Goal: Task Accomplishment & Management: Complete application form

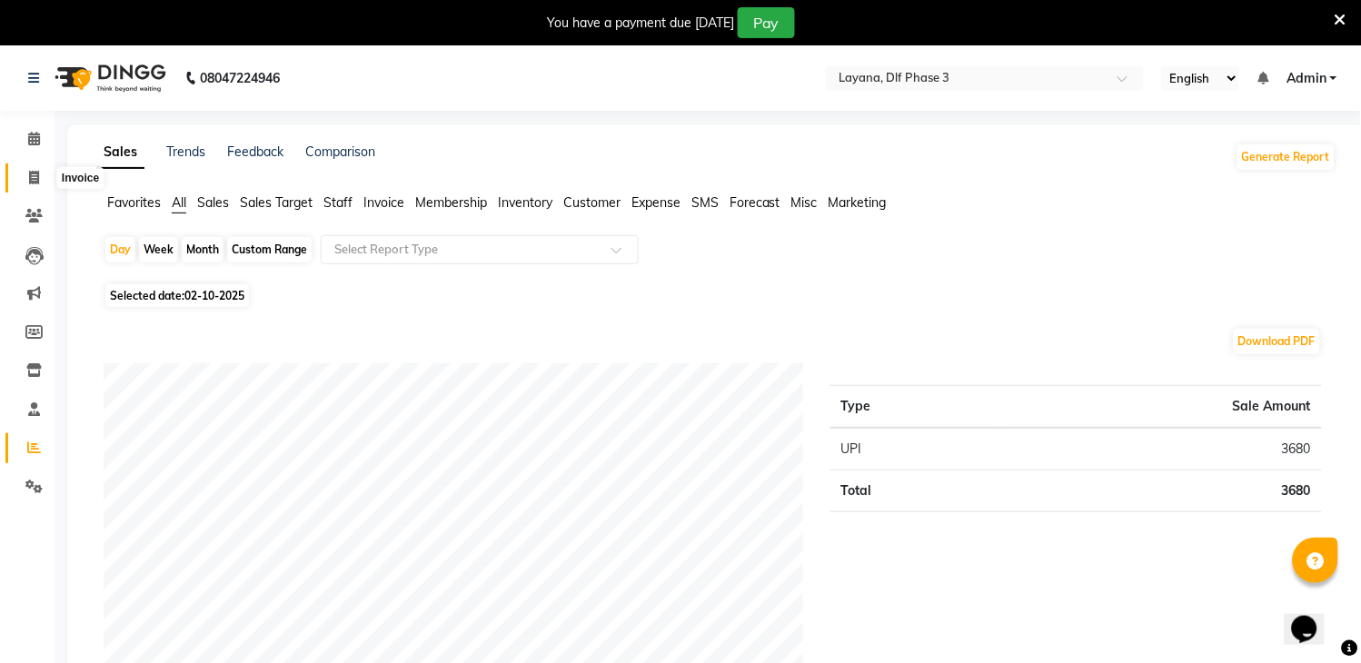
click at [34, 183] on icon at bounding box center [34, 178] width 10 height 14
select select "service"
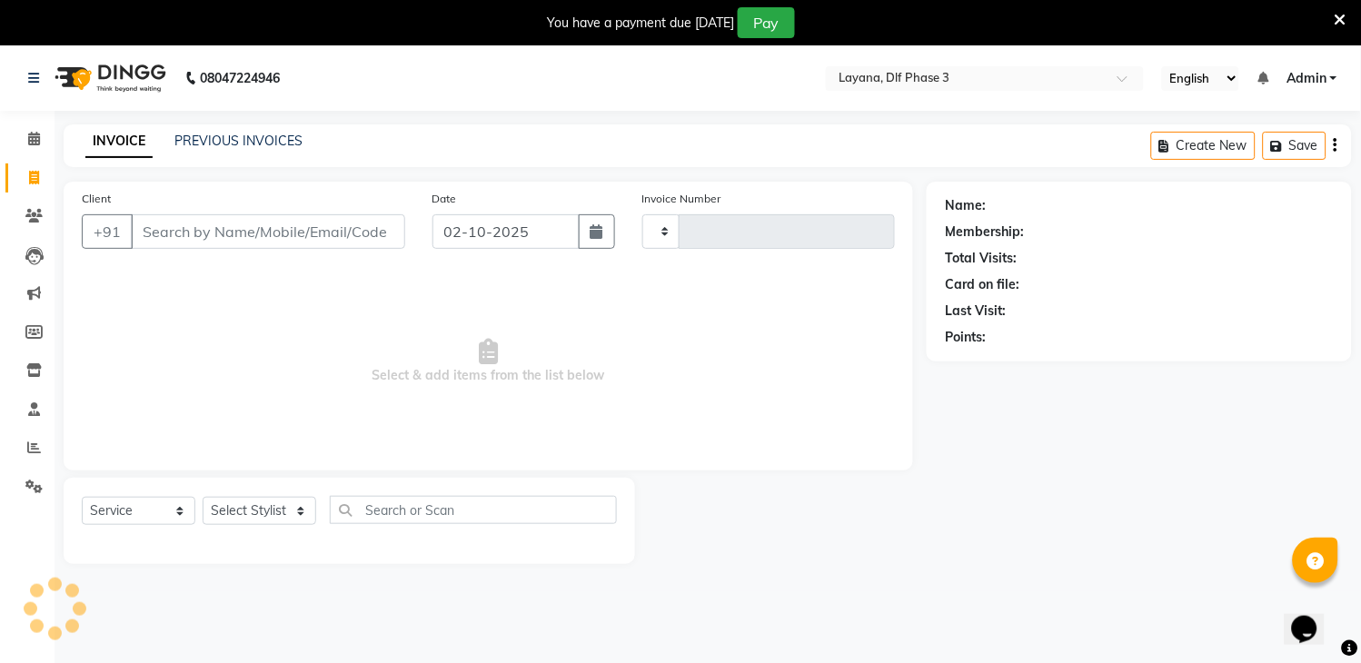
scroll to position [45, 0]
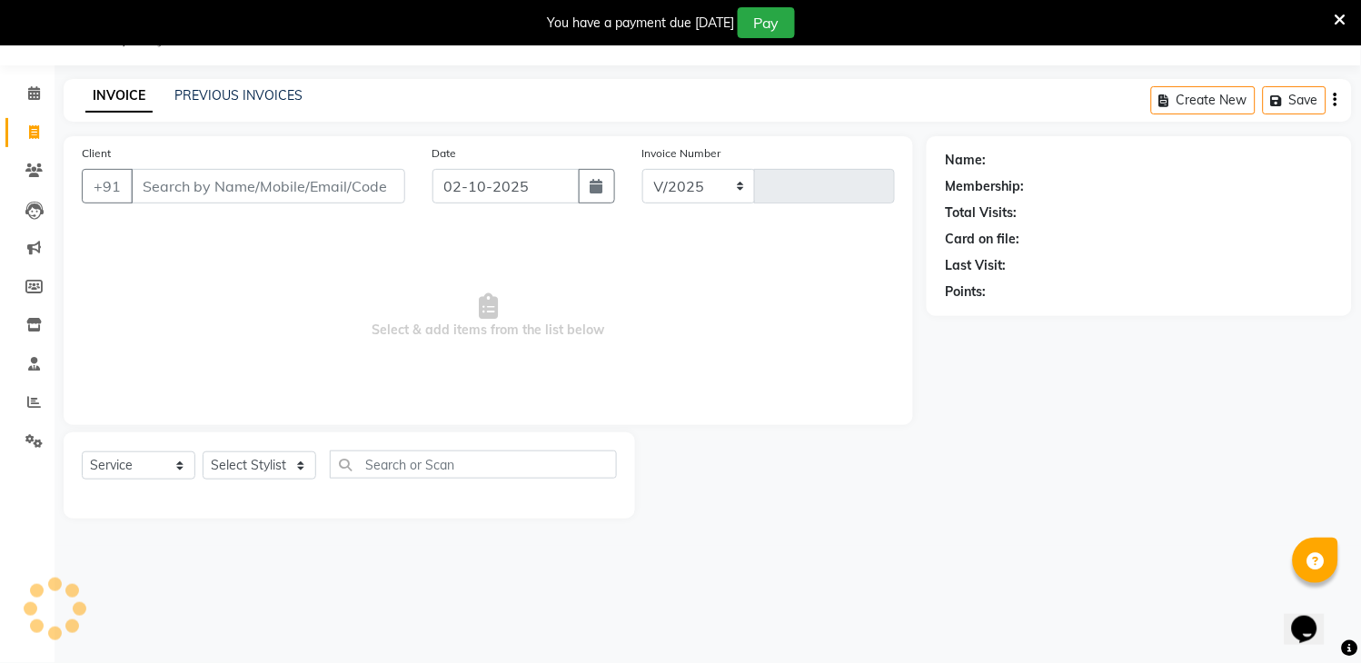
select select "6973"
type input "3324"
click at [223, 192] on input "Client" at bounding box center [268, 186] width 274 height 35
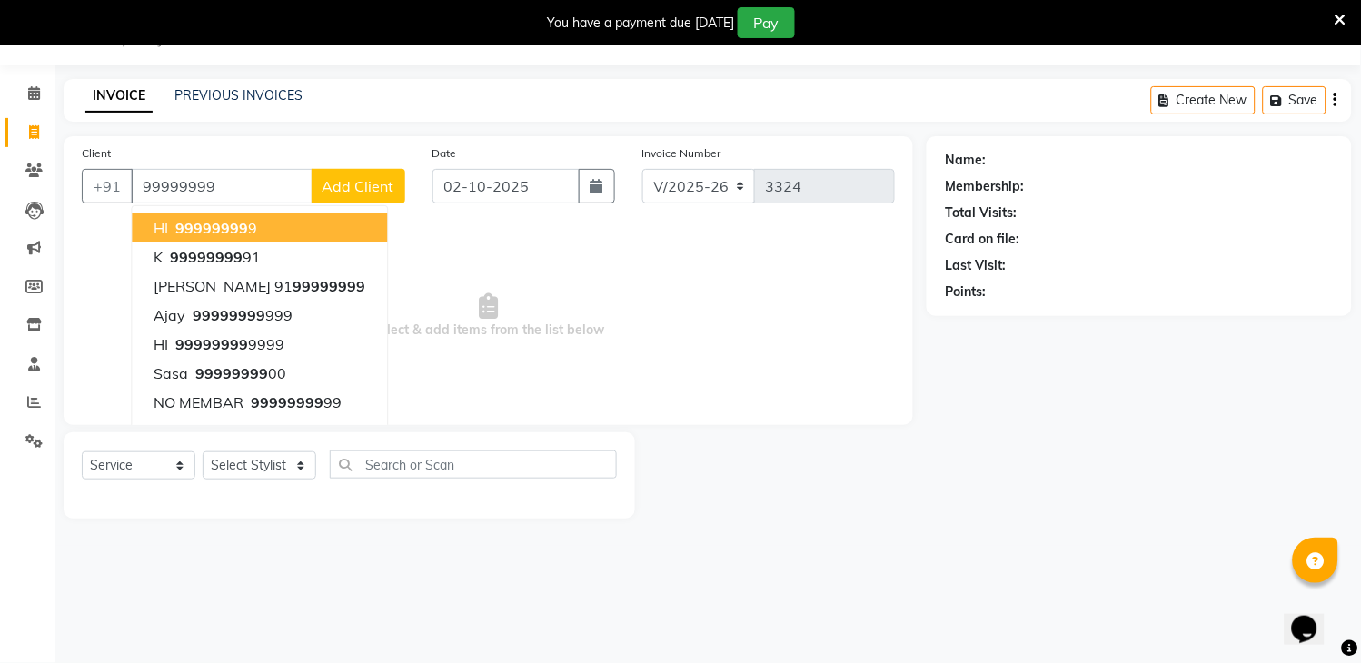
click at [224, 231] on span "99999999" at bounding box center [211, 228] width 73 height 18
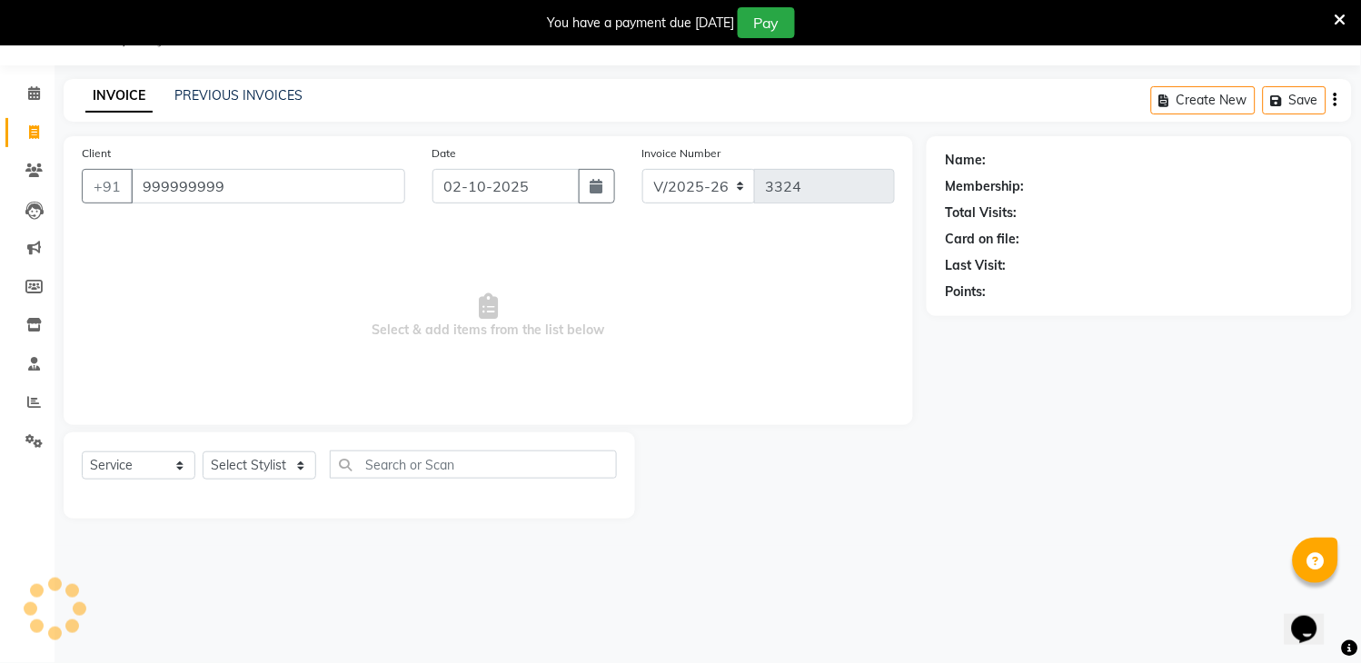
type input "999999999"
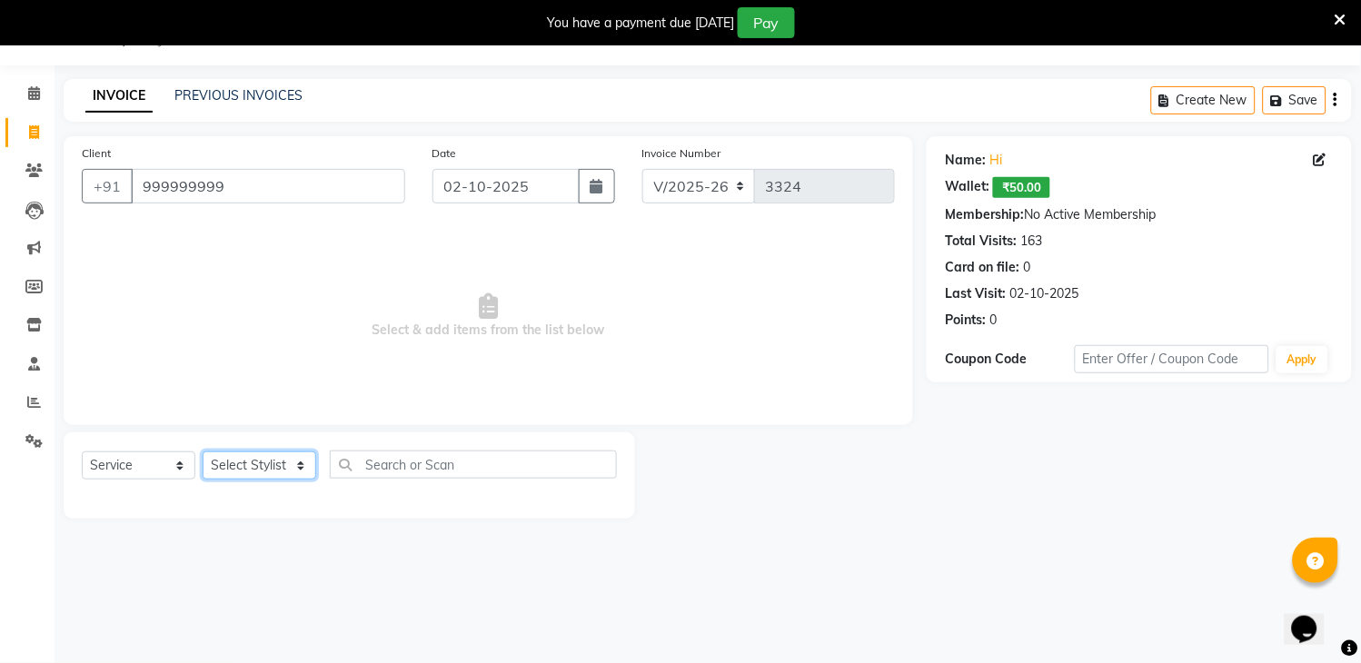
click at [262, 479] on select "Select Stylist [PERSON_NAME] [PERSON_NAME] kamal [DATE][PERSON_NAME] krishna [P…" at bounding box center [260, 465] width 114 height 28
select select "57667"
click at [203, 452] on select "Select Stylist [PERSON_NAME] [PERSON_NAME] kamal [DATE][PERSON_NAME] krishna [P…" at bounding box center [260, 465] width 114 height 28
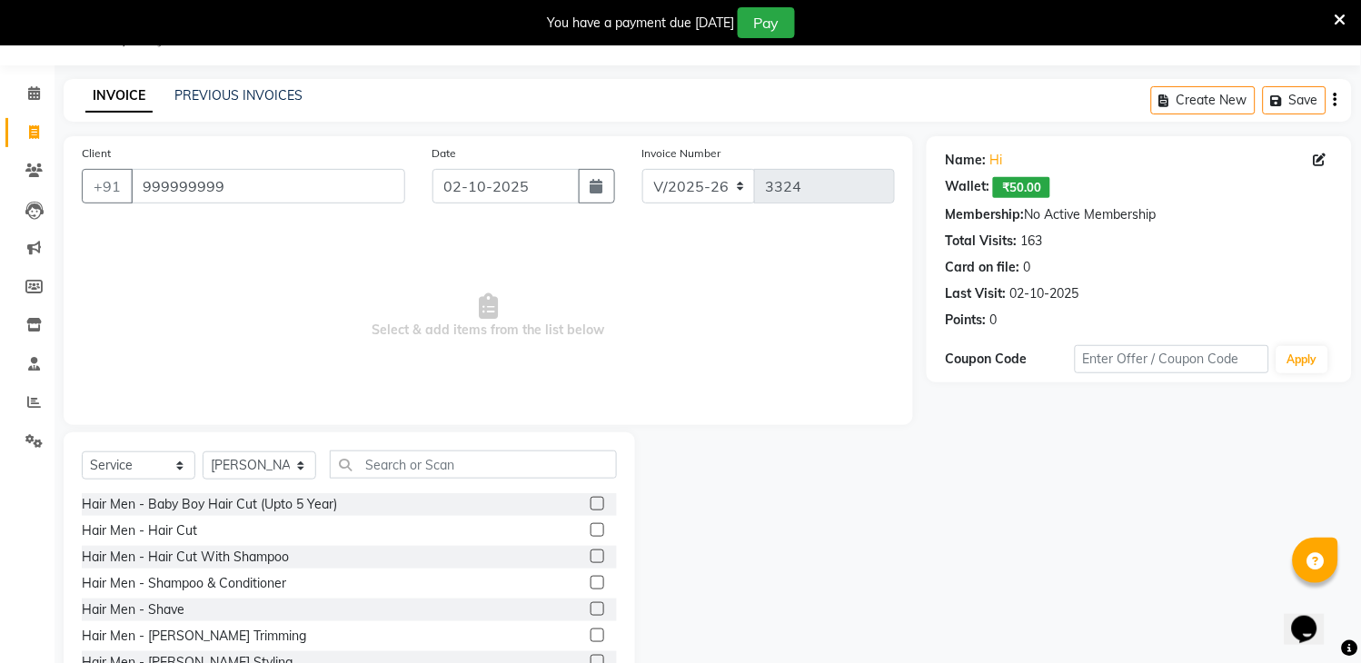
click at [590, 528] on label at bounding box center [597, 530] width 14 height 14
click at [590, 528] on input "checkbox" at bounding box center [596, 531] width 12 height 12
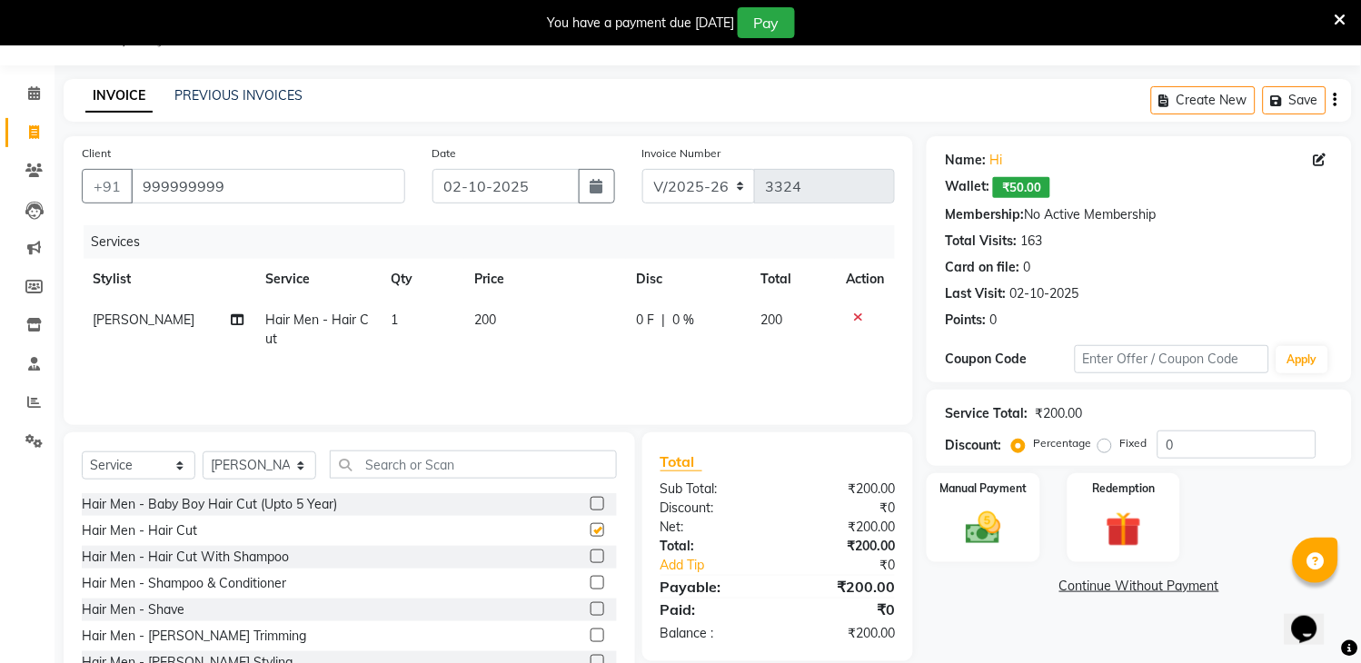
checkbox input "false"
click at [559, 467] on input "text" at bounding box center [473, 465] width 287 height 28
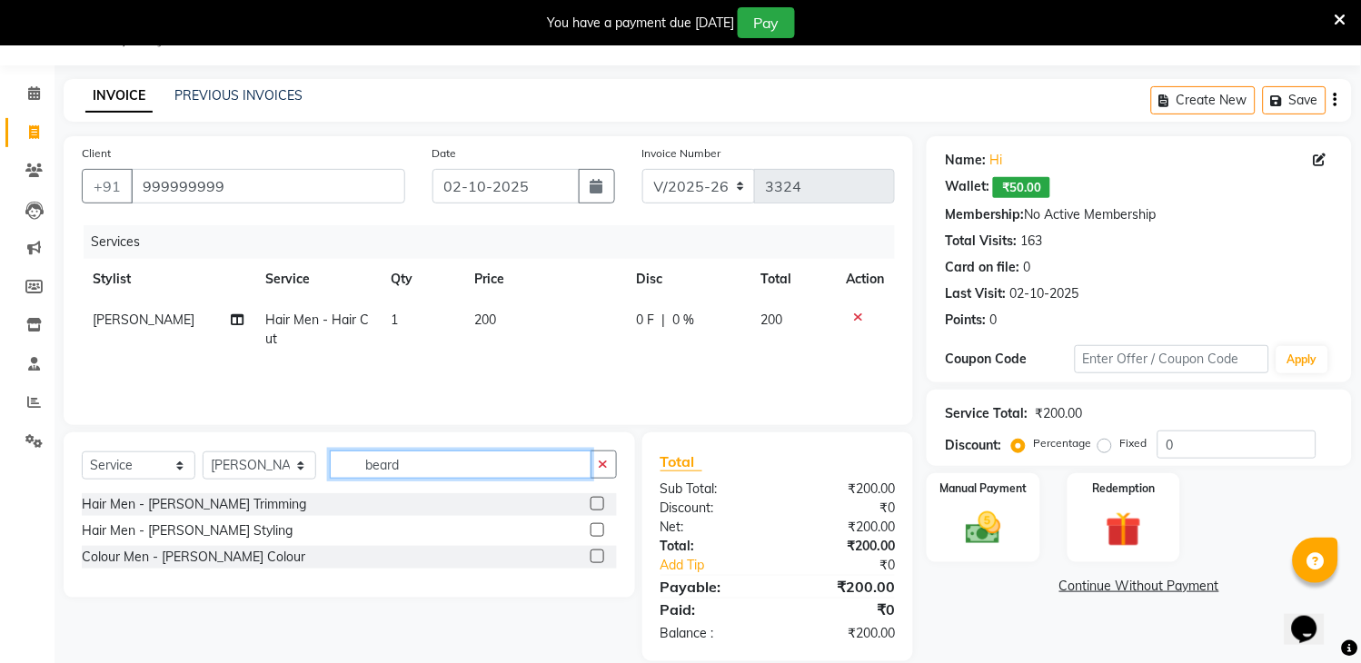
type input "beard"
click at [593, 528] on label at bounding box center [597, 530] width 14 height 14
click at [593, 528] on input "checkbox" at bounding box center [596, 531] width 12 height 12
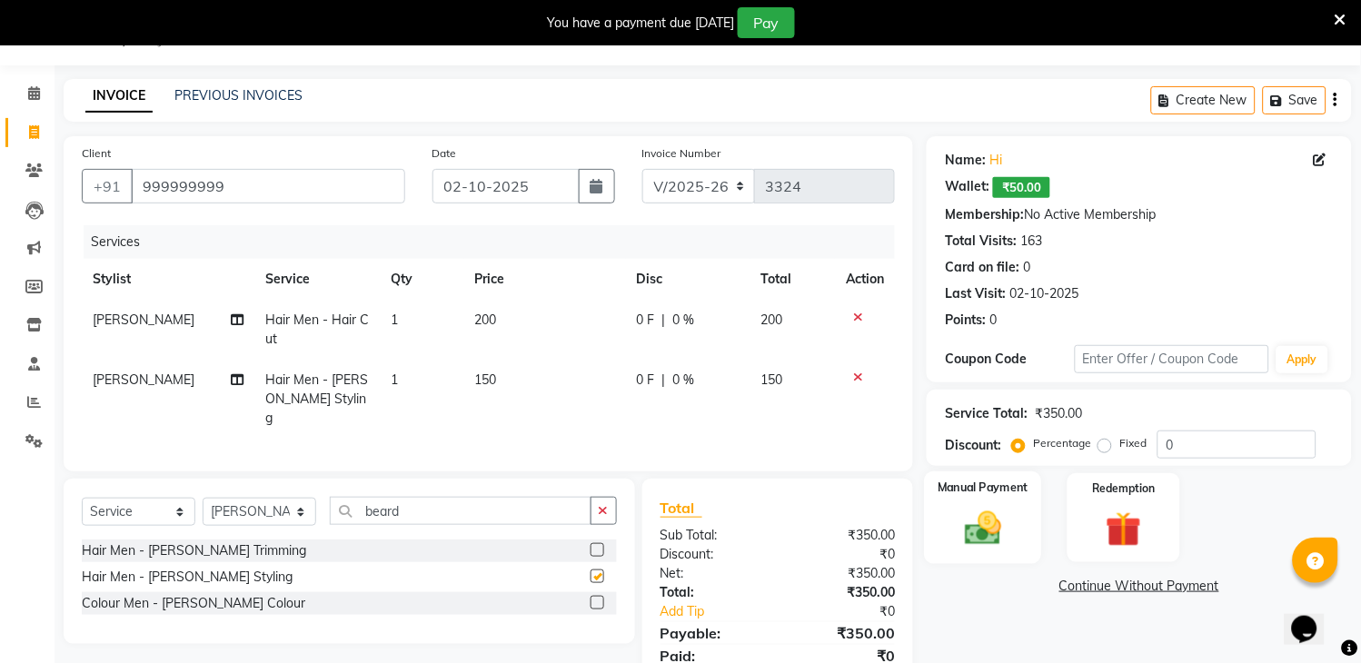
checkbox input "false"
click at [982, 532] on img at bounding box center [984, 529] width 60 height 43
click at [1119, 584] on span "UPI" at bounding box center [1119, 587] width 28 height 21
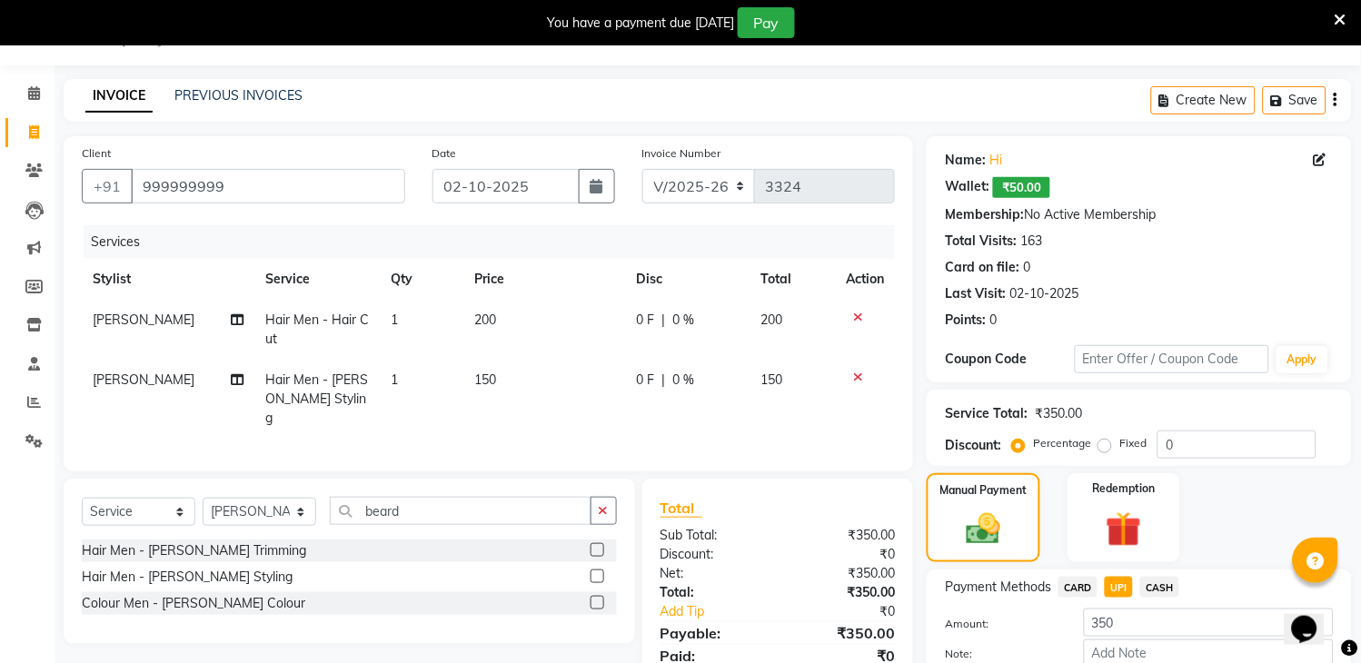
scroll to position [152, 0]
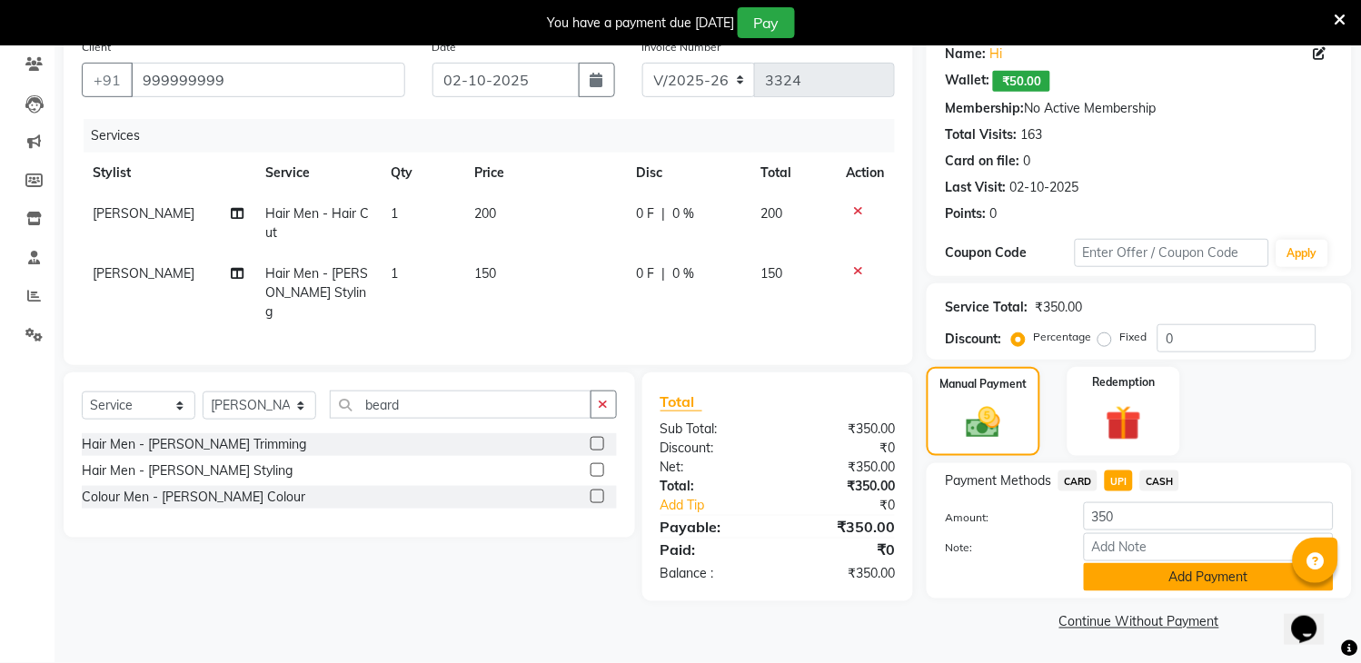
click at [1210, 590] on button "Add Payment" at bounding box center [1209, 577] width 250 height 28
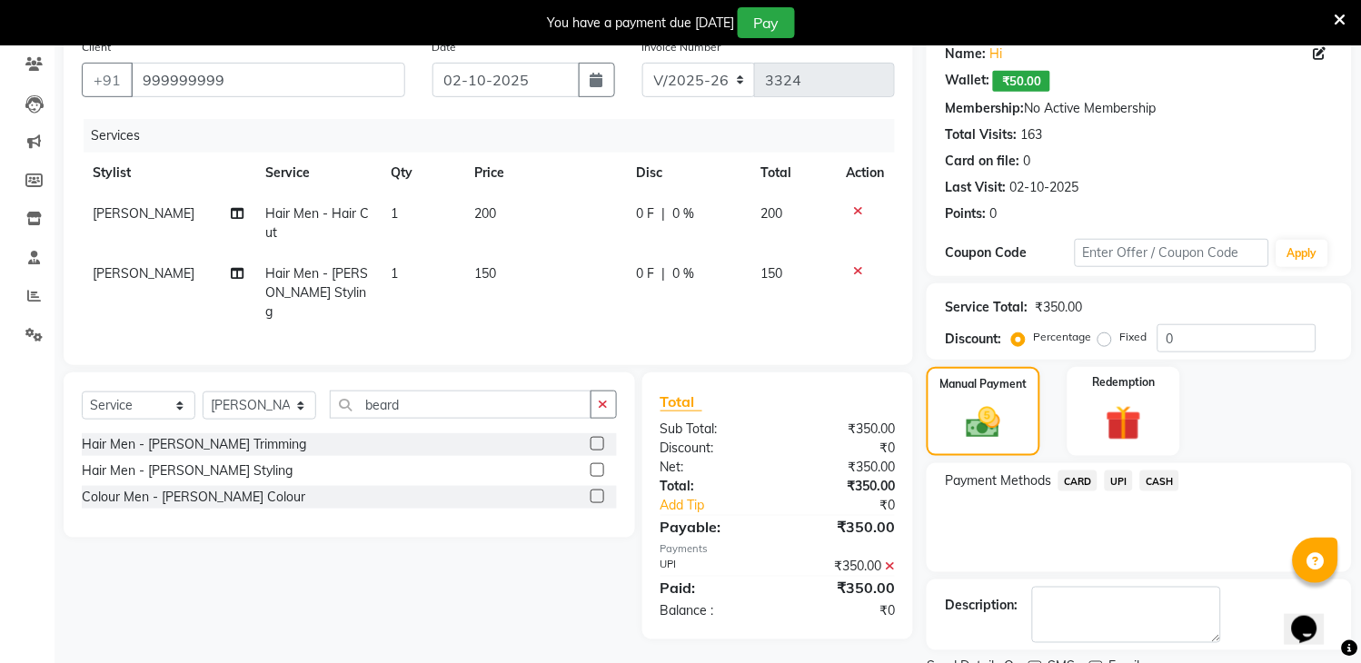
scroll to position [228, 0]
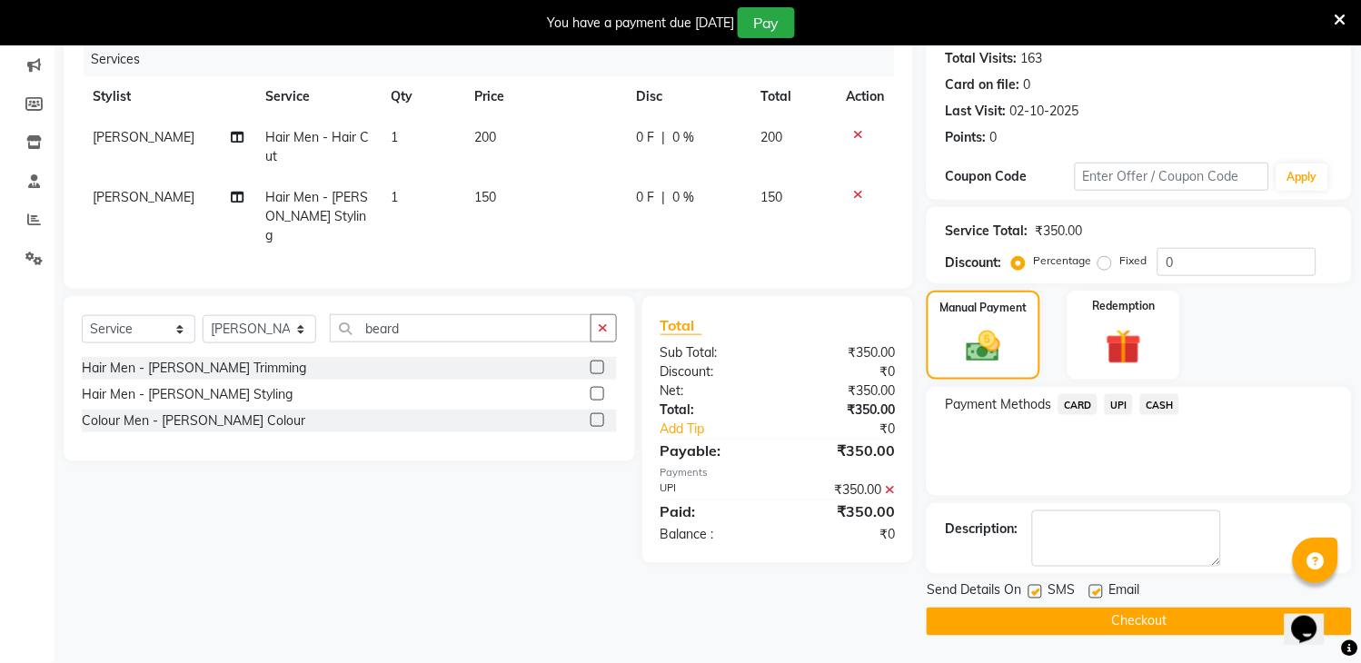
click at [1032, 592] on label at bounding box center [1035, 592] width 14 height 14
click at [1032, 592] on input "checkbox" at bounding box center [1034, 593] width 12 height 12
checkbox input "false"
click at [1035, 616] on button "Checkout" at bounding box center [1138, 622] width 425 height 28
